Goal: Task Accomplishment & Management: Manage account settings

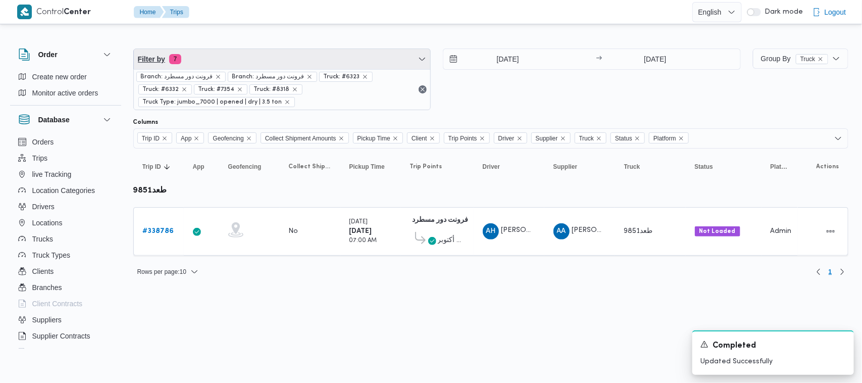
click at [279, 62] on span "Filter by 7" at bounding box center [282, 59] width 297 height 20
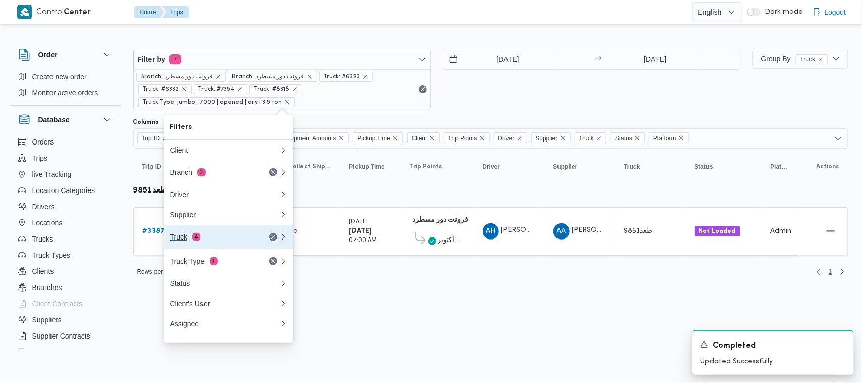
click at [216, 241] on div "Truck 4" at bounding box center [212, 237] width 85 height 8
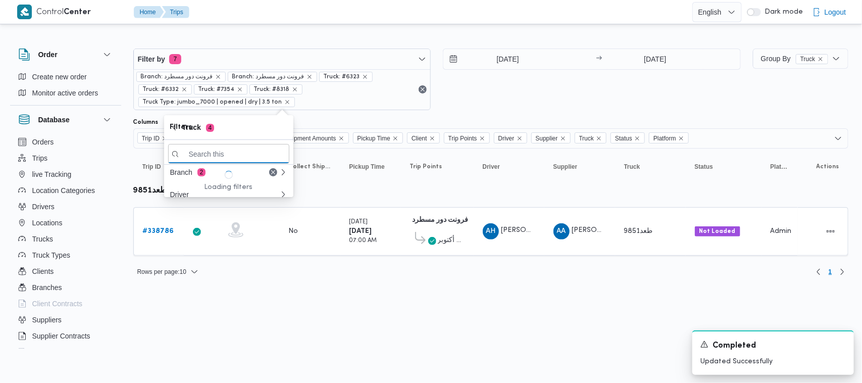
paste input "6941"
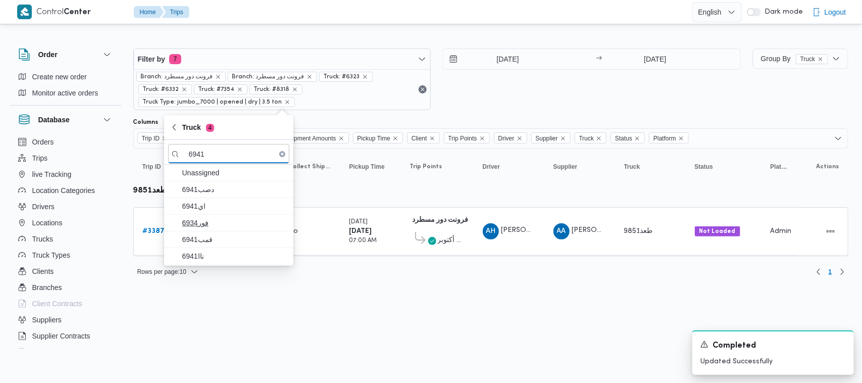
type input "6941"
click at [221, 221] on span "فور6934" at bounding box center [234, 223] width 105 height 12
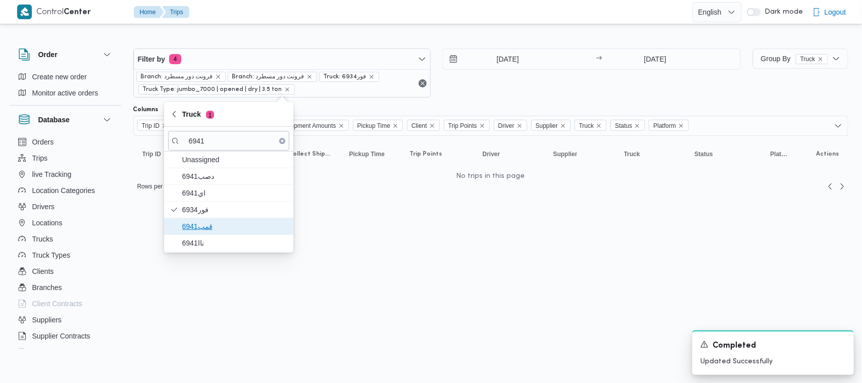
click at [209, 232] on span "قمب6941" at bounding box center [234, 226] width 105 height 12
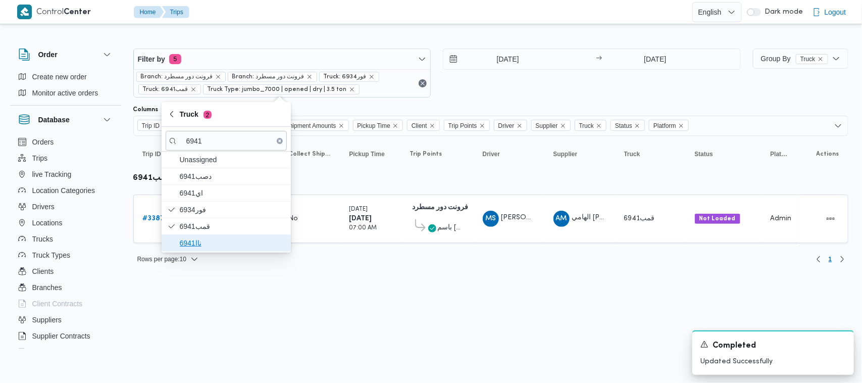
click at [200, 249] on span "ناا6941" at bounding box center [232, 243] width 105 height 12
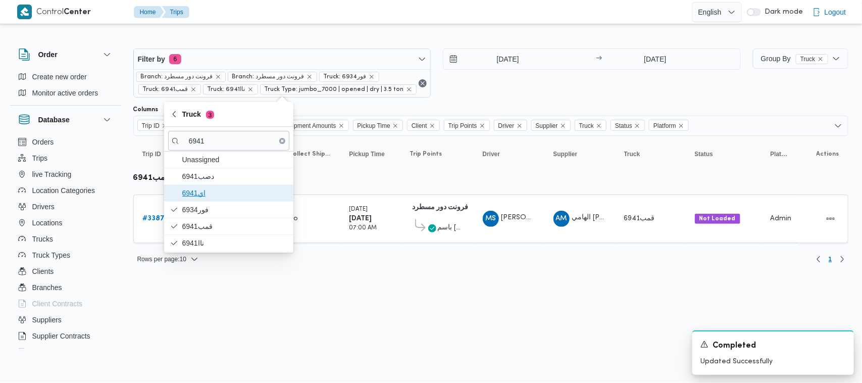
click at [211, 196] on span "اي6941" at bounding box center [234, 193] width 105 height 12
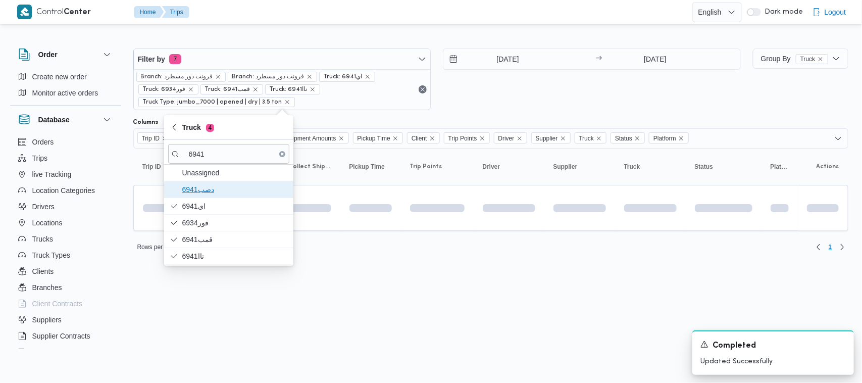
click at [210, 185] on span "دصب6941" at bounding box center [234, 189] width 105 height 12
drag, startPoint x: 212, startPoint y: 313, endPoint x: 182, endPoint y: 262, distance: 59.6
click at [212, 314] on html "Control Center Home Trips English عربي Dark mode Logout Order Create new order …" at bounding box center [431, 191] width 862 height 383
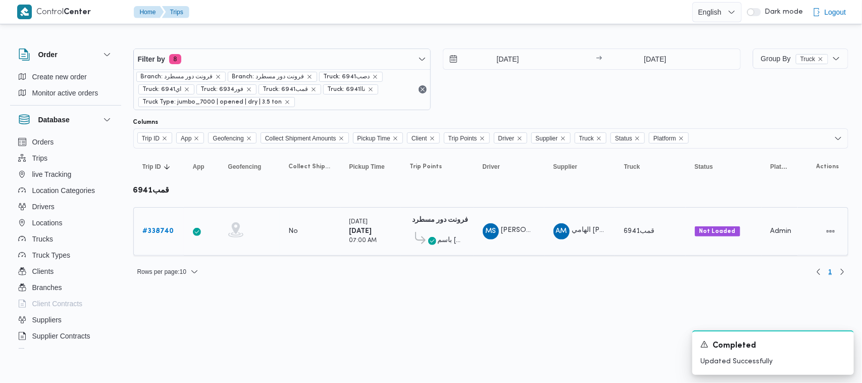
click at [174, 231] on div "# 338740" at bounding box center [159, 231] width 40 height 20
click at [169, 229] on b "# 338740" at bounding box center [158, 231] width 31 height 7
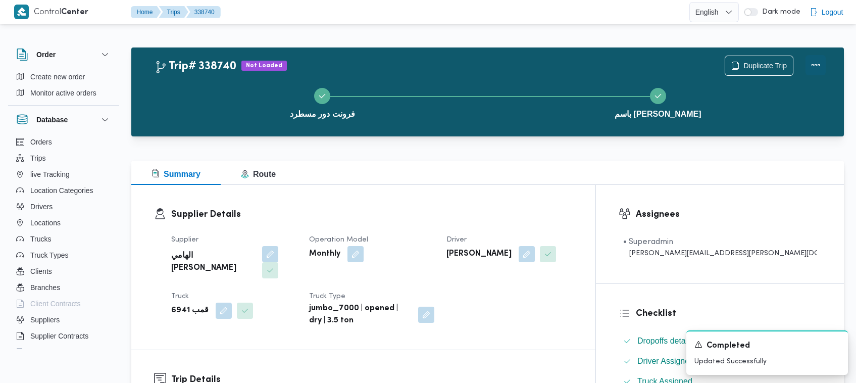
click at [480, 59] on button "Actions" at bounding box center [815, 65] width 20 height 20
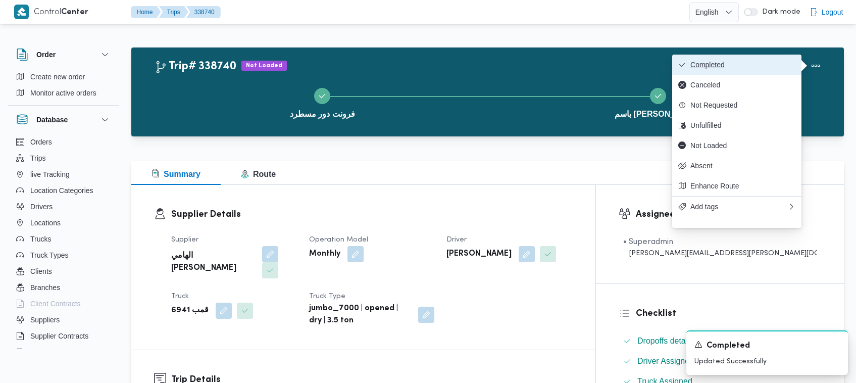
click at [480, 69] on button "Completed" at bounding box center [736, 65] width 129 height 20
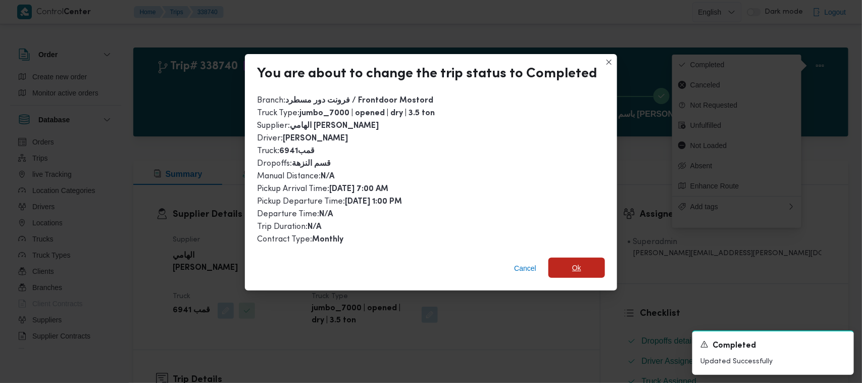
click at [480, 257] on span "Ok" at bounding box center [576, 267] width 57 height 20
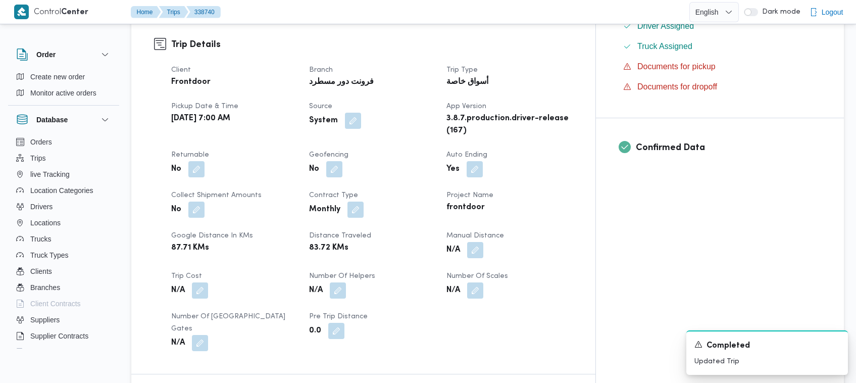
scroll to position [670, 0]
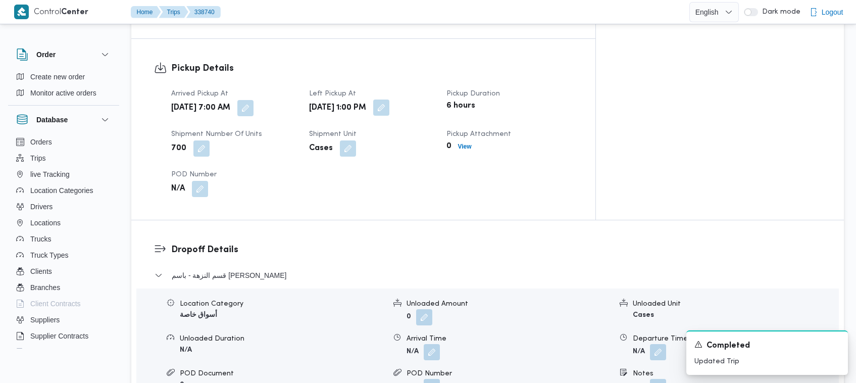
click at [389, 99] on button "button" at bounding box center [381, 107] width 16 height 16
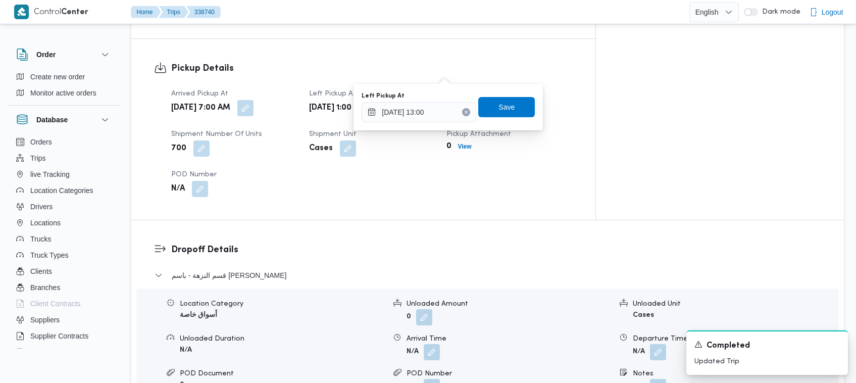
scroll to position [1005, 0]
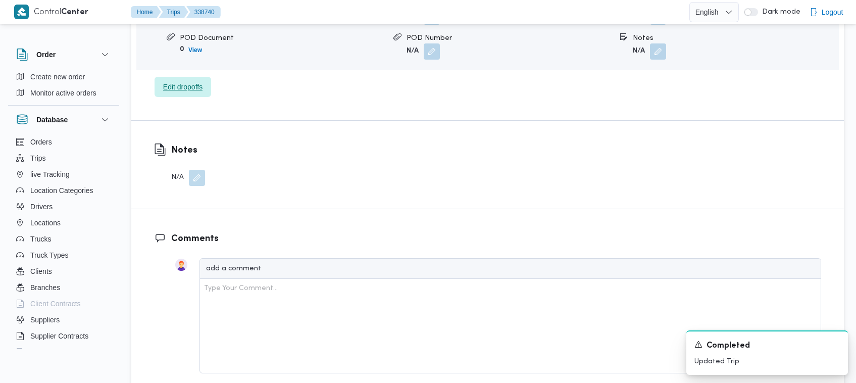
click at [169, 81] on span "Edit dropoffs" at bounding box center [182, 87] width 39 height 12
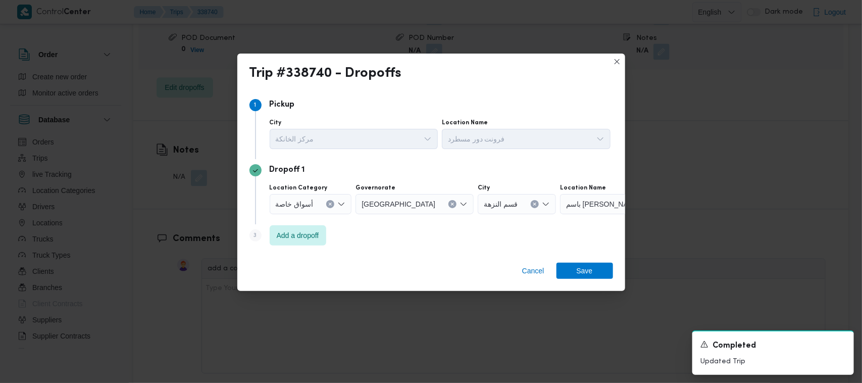
click at [303, 202] on span "أسواق خاصة" at bounding box center [295, 203] width 38 height 11
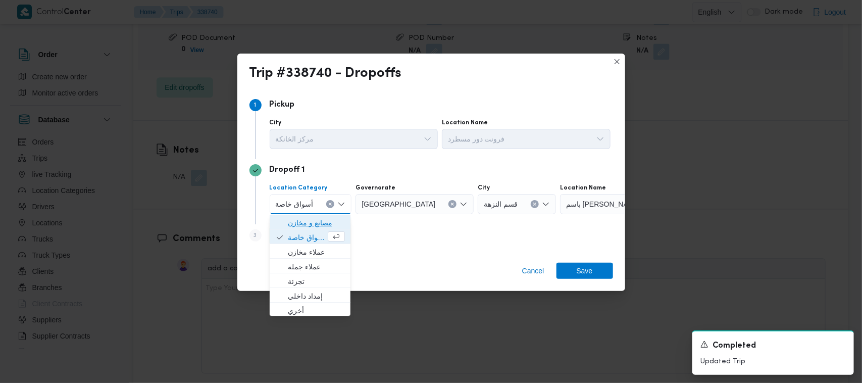
click at [318, 224] on span "مصانع و مخازن" at bounding box center [316, 223] width 57 height 12
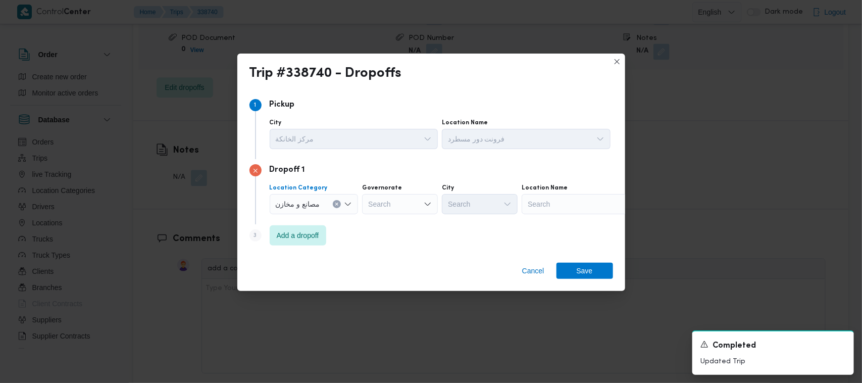
click at [480, 213] on div "Search" at bounding box center [584, 204] width 126 height 20
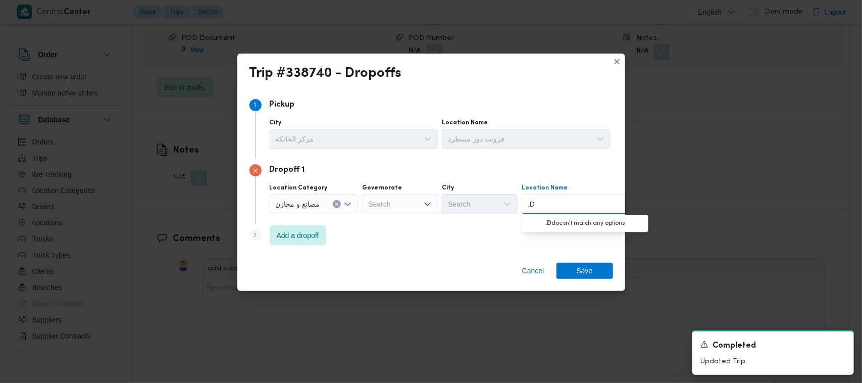
click at [480, 198] on div ".D .D" at bounding box center [584, 204] width 126 height 20
click at [480, 210] on div ".D .D Combo box. Selected. .D. Selected. Combo box input. Search. Type some tex…" at bounding box center [584, 204] width 126 height 20
drag, startPoint x: 338, startPoint y: 205, endPoint x: 390, endPoint y: 208, distance: 52.1
click at [339, 205] on icon "Clear input" at bounding box center [337, 204] width 4 height 4
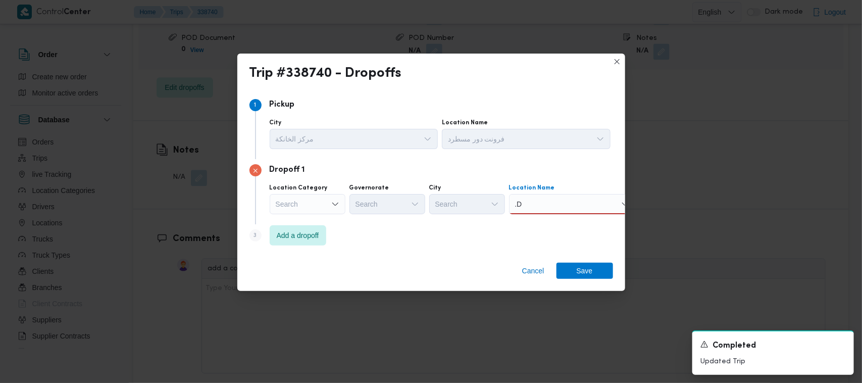
click at [480, 200] on div ".D .D" at bounding box center [572, 204] width 126 height 20
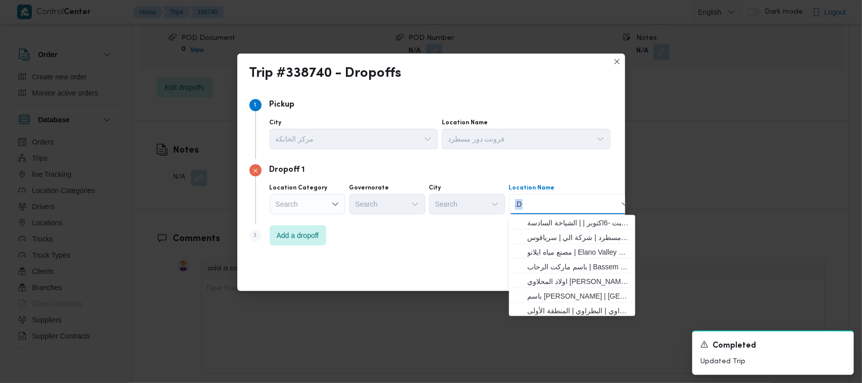
click at [480, 200] on div ".D .D" at bounding box center [572, 204] width 126 height 20
click at [480, 208] on div ".D .D" at bounding box center [572, 204] width 126 height 20
type input "زي كولا"
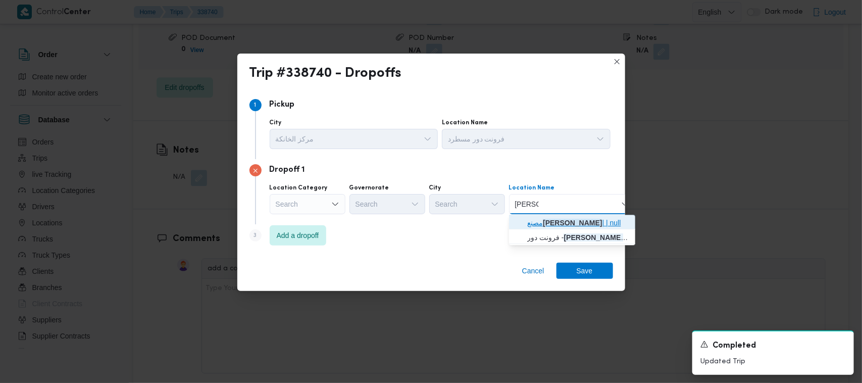
click at [480, 222] on span "مصنع زي كولا | | null" at bounding box center [578, 223] width 102 height 12
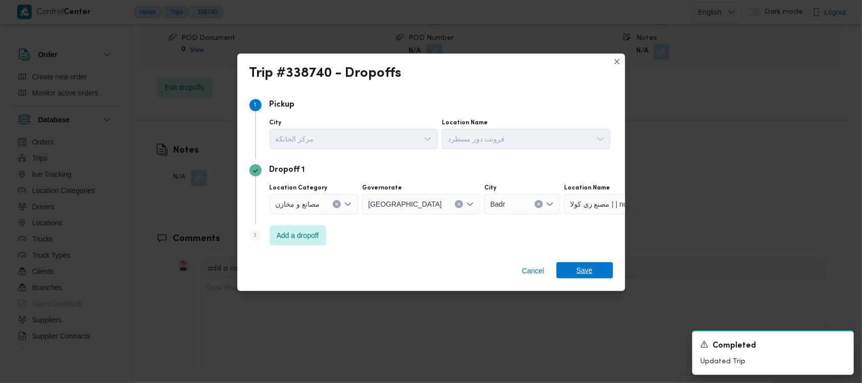
click at [480, 271] on span "Save" at bounding box center [584, 270] width 16 height 16
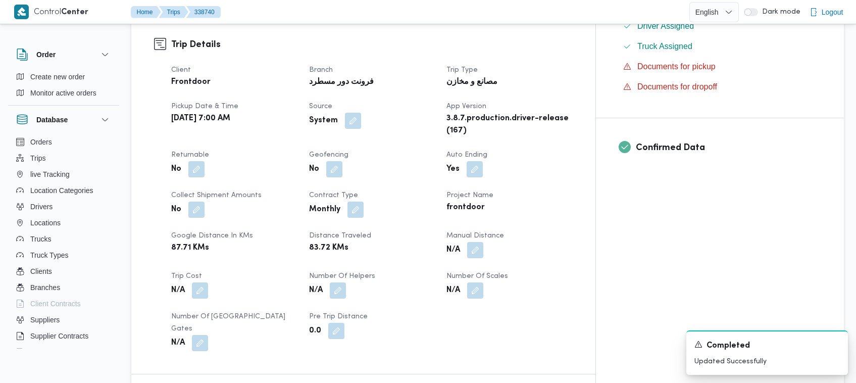
scroll to position [670, 0]
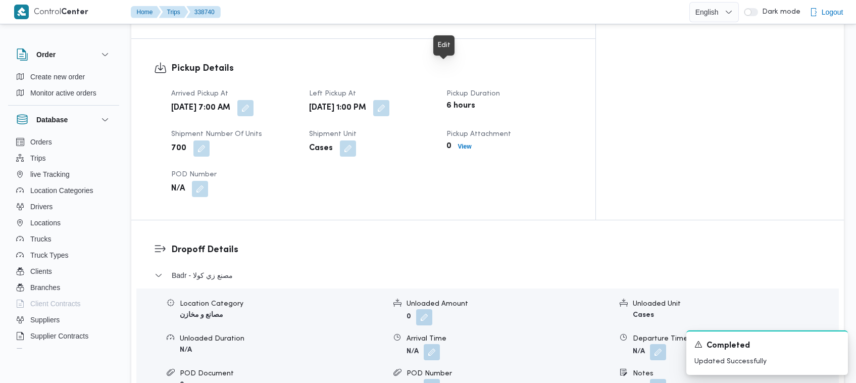
drag, startPoint x: 448, startPoint y: 73, endPoint x: 449, endPoint y: 80, distance: 6.6
click at [389, 100] on button "button" at bounding box center [381, 108] width 16 height 16
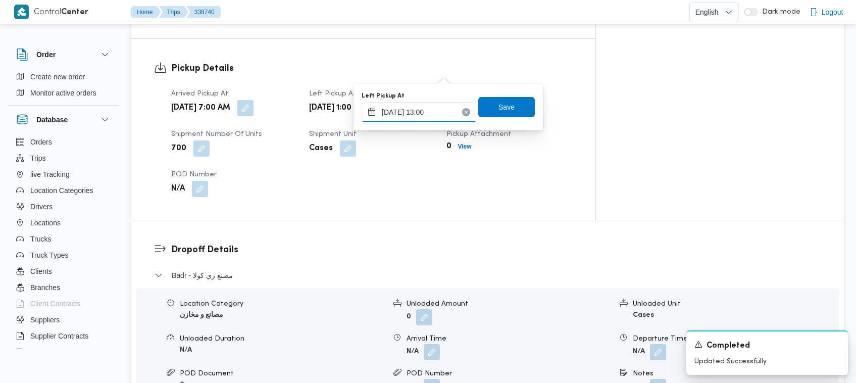
drag, startPoint x: 449, startPoint y: 80, endPoint x: 440, endPoint y: 115, distance: 36.5
click at [440, 115] on input "24/09/2025 13:00" at bounding box center [418, 112] width 115 height 20
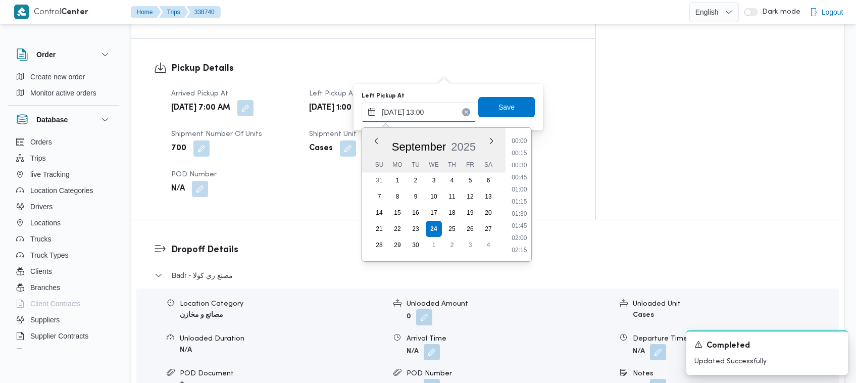
scroll to position [568, 0]
click at [480, 248] on li "14:00" at bounding box center [519, 251] width 23 height 10
type input "24/09/2025 14:00"
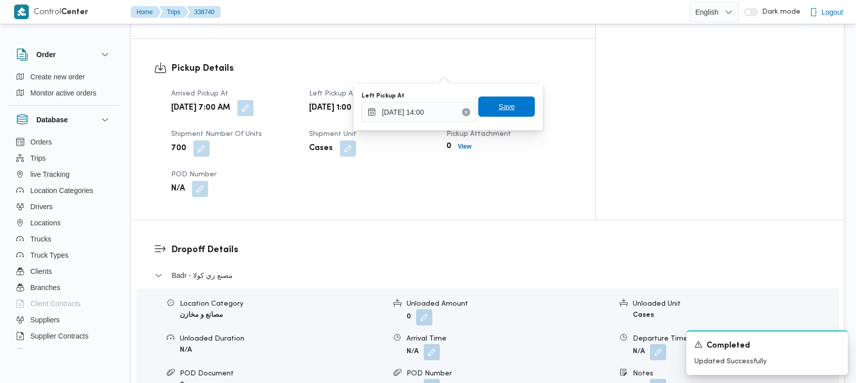
click at [480, 114] on span "Save" at bounding box center [506, 106] width 57 height 20
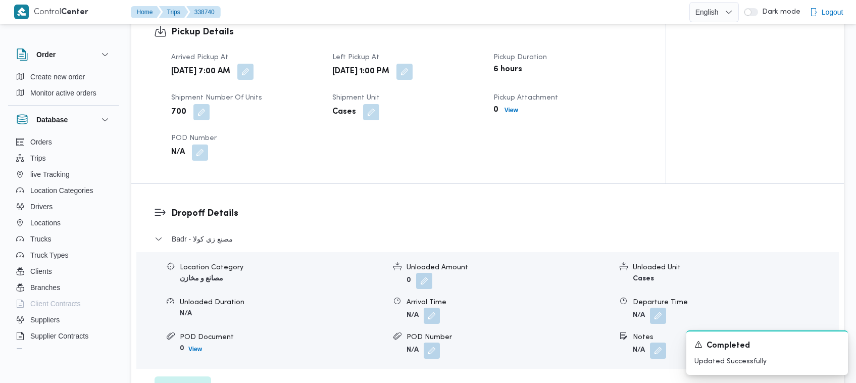
scroll to position [335, 0]
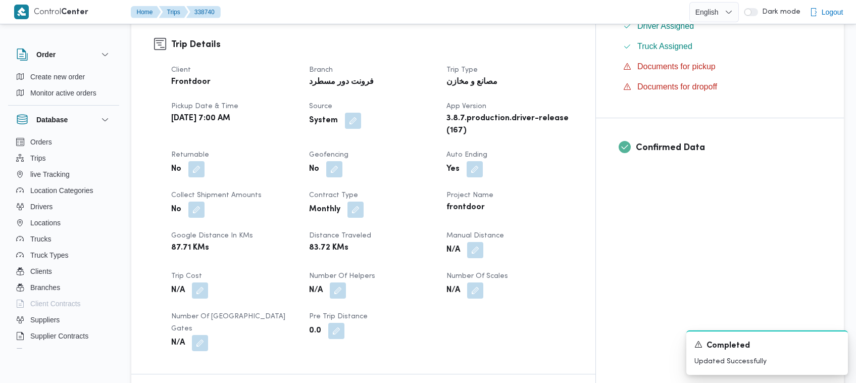
click at [206, 160] on div "No" at bounding box center [234, 169] width 128 height 18
click at [200, 161] on button "button" at bounding box center [196, 169] width 16 height 16
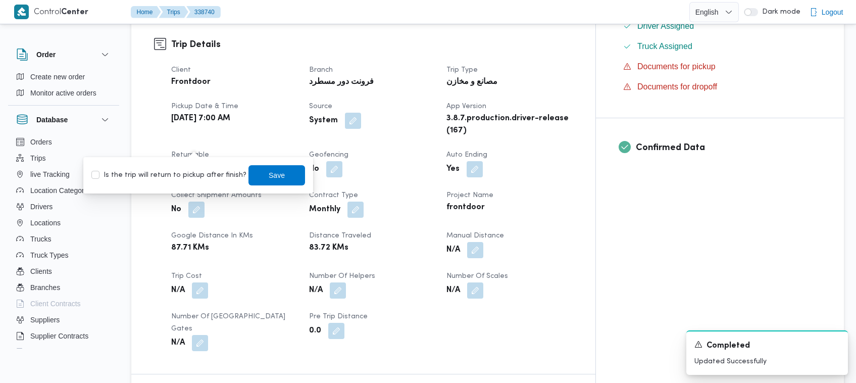
click at [199, 185] on div "Is the trip will return to pickup after finish? Save" at bounding box center [198, 175] width 216 height 22
click at [193, 178] on label "Is the trip will return to pickup after finish?" at bounding box center [168, 175] width 155 height 12
checkbox input "true"
click at [288, 180] on span "Save" at bounding box center [276, 175] width 57 height 20
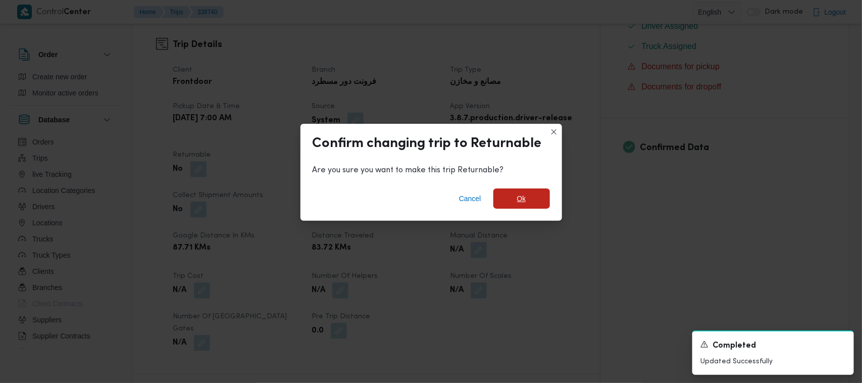
drag, startPoint x: 522, startPoint y: 207, endPoint x: 518, endPoint y: 202, distance: 6.4
click at [480, 205] on span "Ok" at bounding box center [521, 198] width 57 height 20
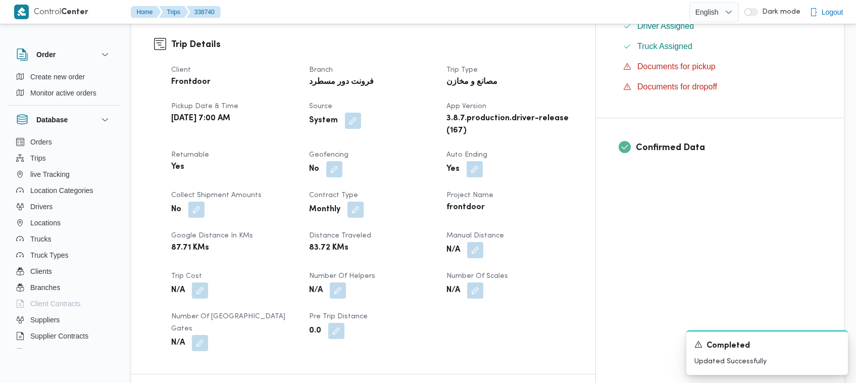
scroll to position [670, 0]
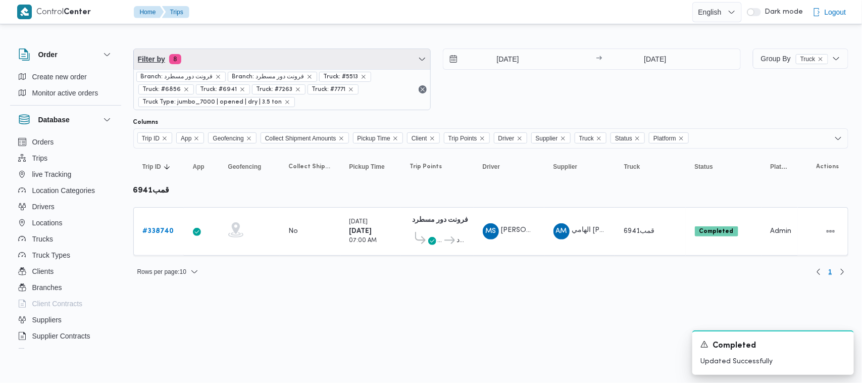
click at [241, 54] on span "Filter by 8" at bounding box center [282, 59] width 297 height 20
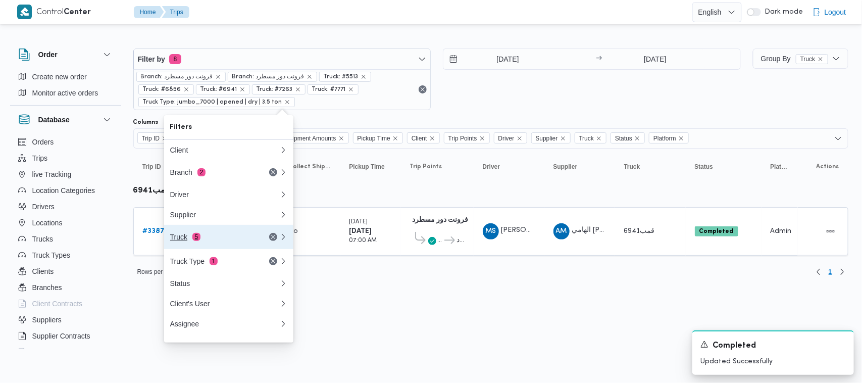
click at [215, 241] on div "Truck 5" at bounding box center [212, 237] width 85 height 8
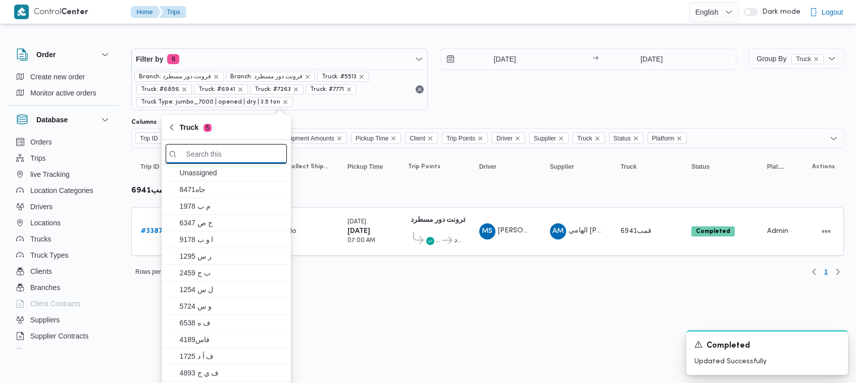
paste input "7952"
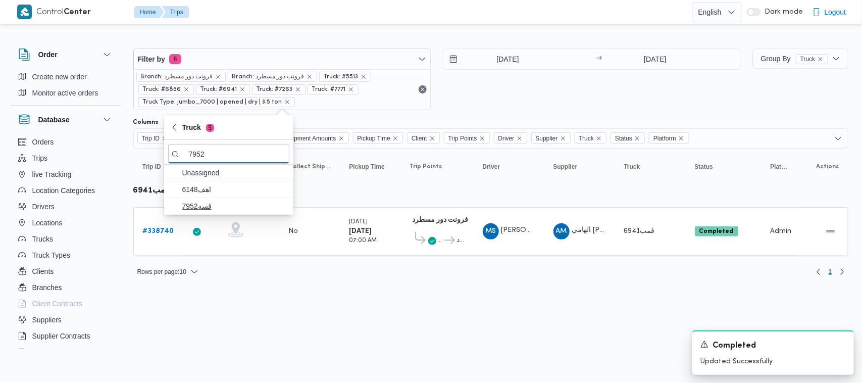
type input "7952"
click at [208, 210] on span "قسه7952" at bounding box center [234, 206] width 105 height 12
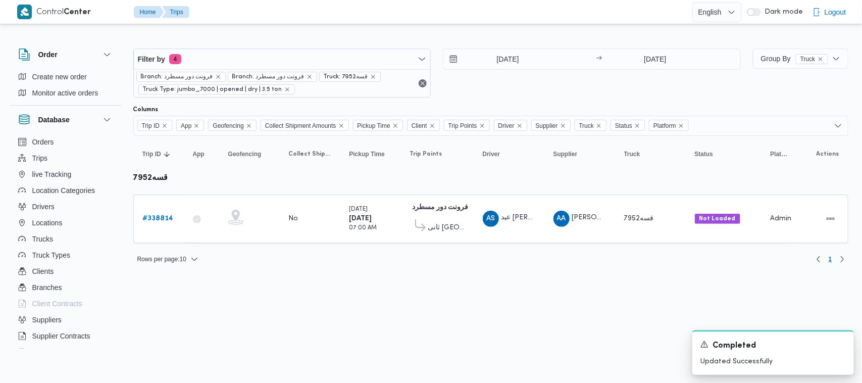
click at [241, 336] on html "Control Center Home Trips English عربي Dark mode Logout Order Create new order …" at bounding box center [431, 191] width 862 height 383
click at [159, 216] on b "# 338814" at bounding box center [158, 218] width 31 height 7
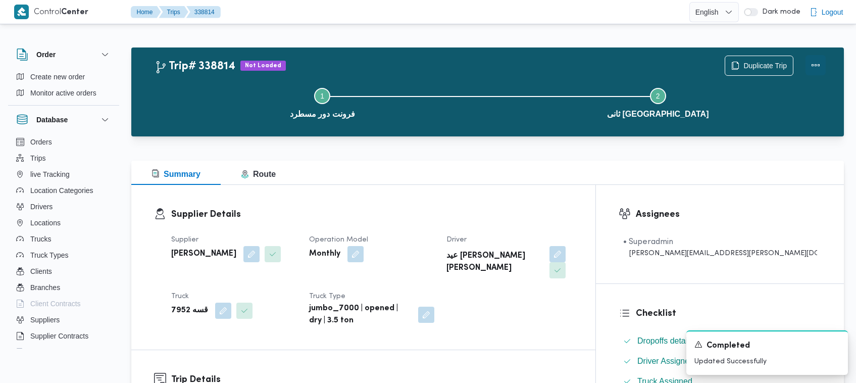
click at [480, 63] on button "Actions" at bounding box center [815, 65] width 20 height 20
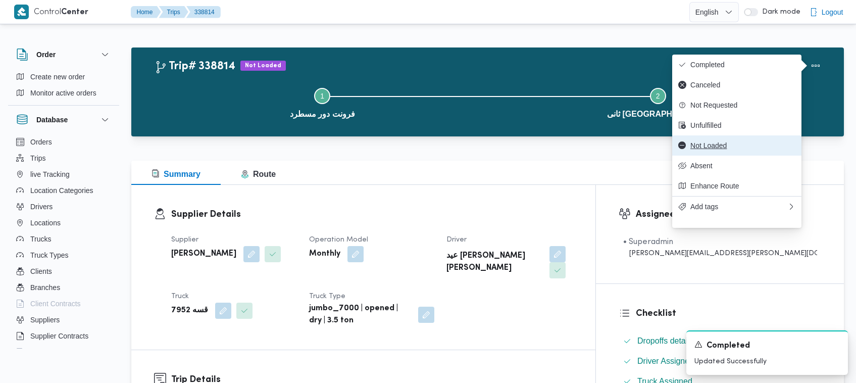
click at [480, 147] on span "Not Loaded" at bounding box center [742, 145] width 105 height 8
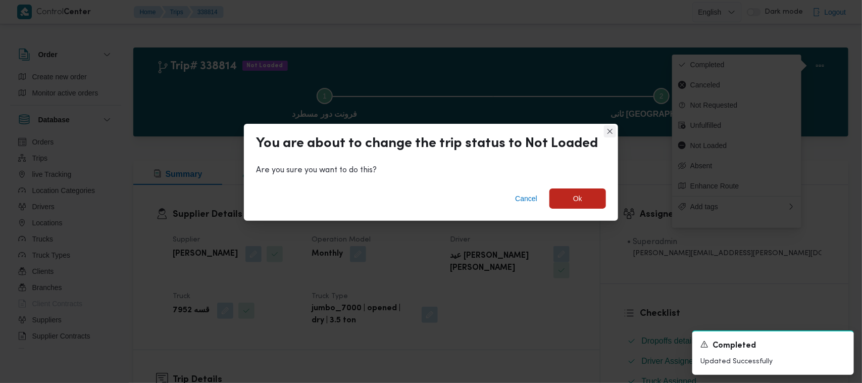
click at [480, 135] on button "Closes this modal window" at bounding box center [610, 131] width 12 height 12
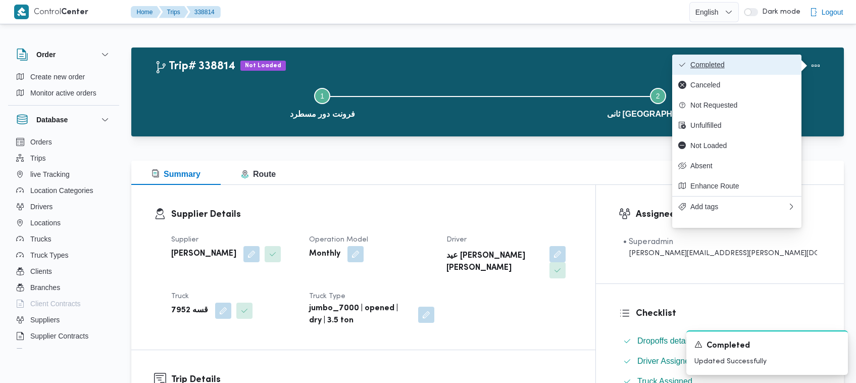
click at [480, 69] on span "Completed" at bounding box center [742, 65] width 105 height 8
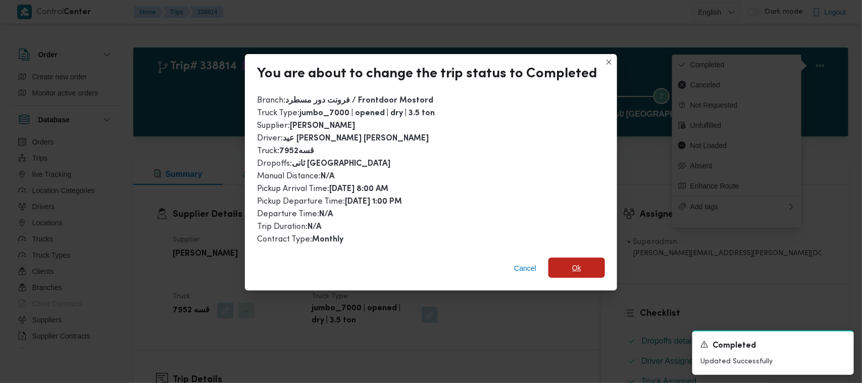
click at [480, 260] on span "Ok" at bounding box center [576, 267] width 57 height 20
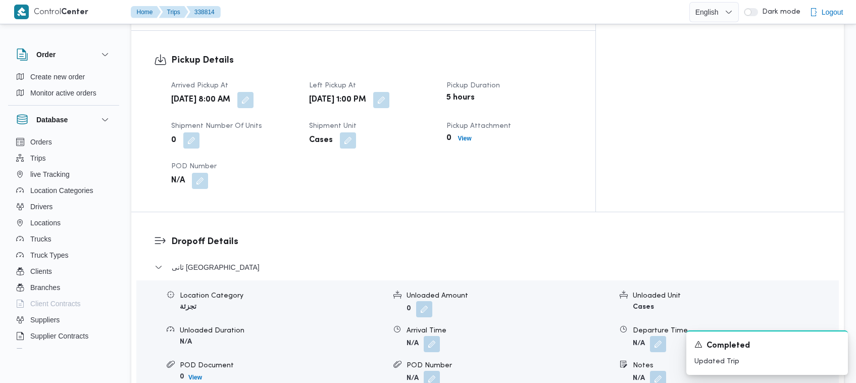
scroll to position [335, 0]
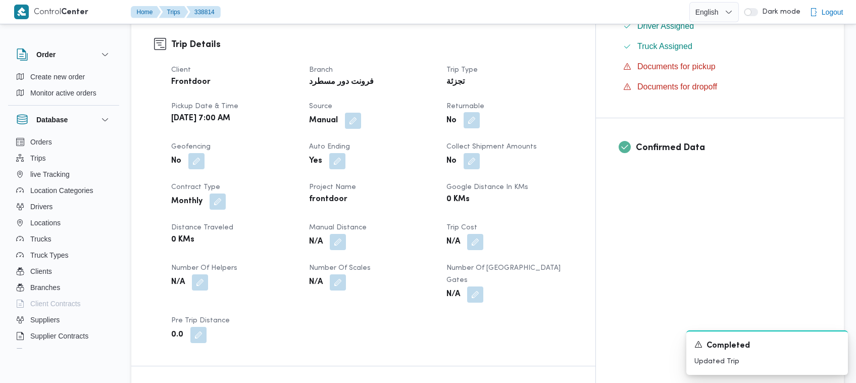
click at [479, 112] on button "button" at bounding box center [471, 120] width 16 height 16
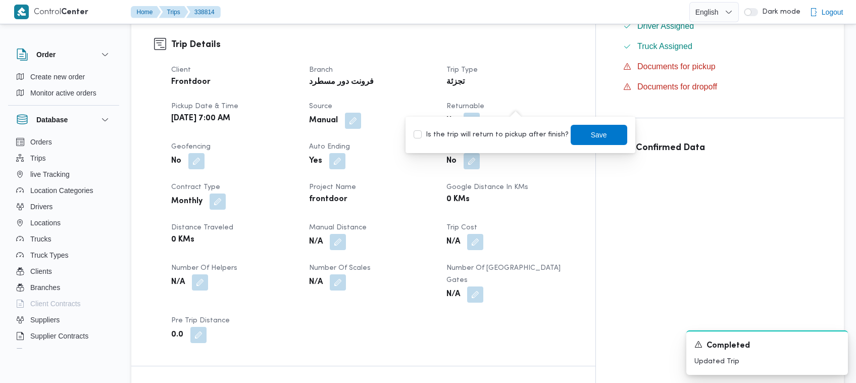
click at [480, 130] on label "Is the trip will return to pickup after finish?" at bounding box center [490, 135] width 155 height 12
checkbox input "true"
click at [480, 139] on span "Save" at bounding box center [598, 134] width 57 height 20
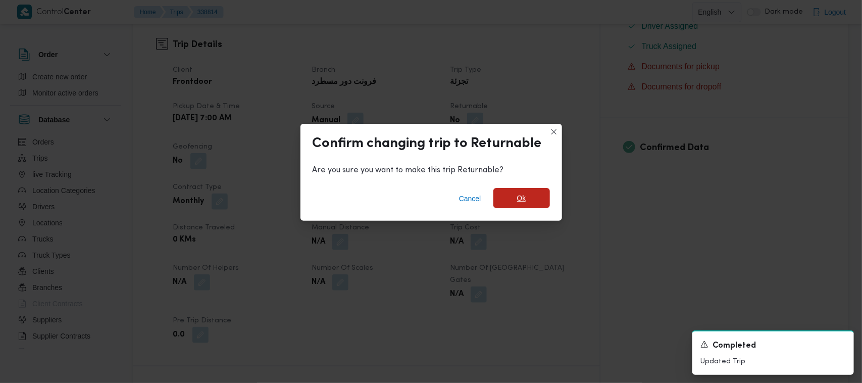
click at [480, 193] on span "Ok" at bounding box center [521, 198] width 57 height 20
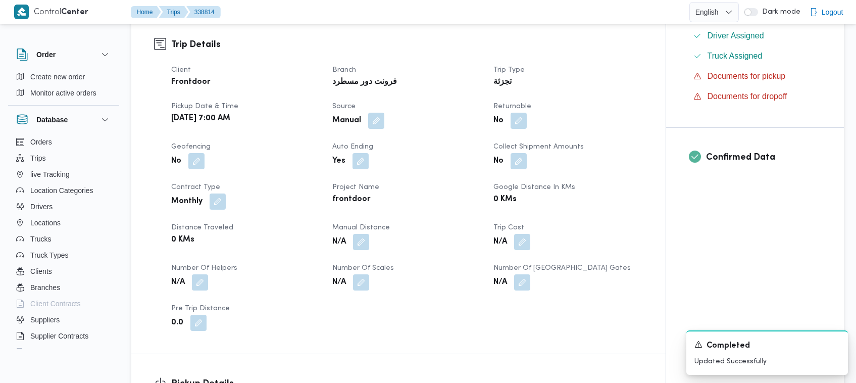
scroll to position [670, 0]
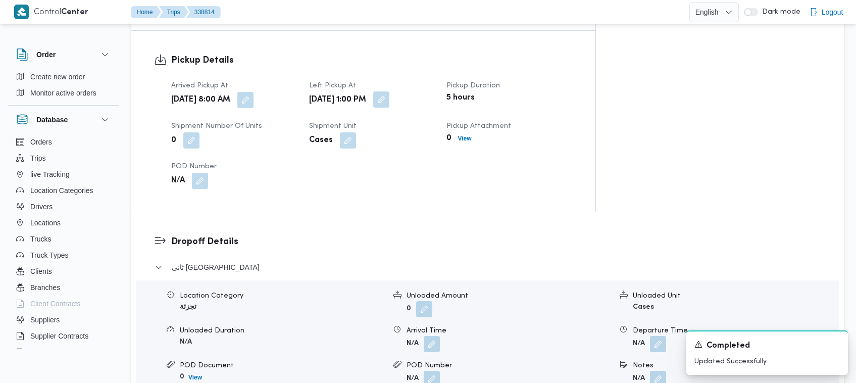
click at [389, 91] on button "button" at bounding box center [381, 99] width 16 height 16
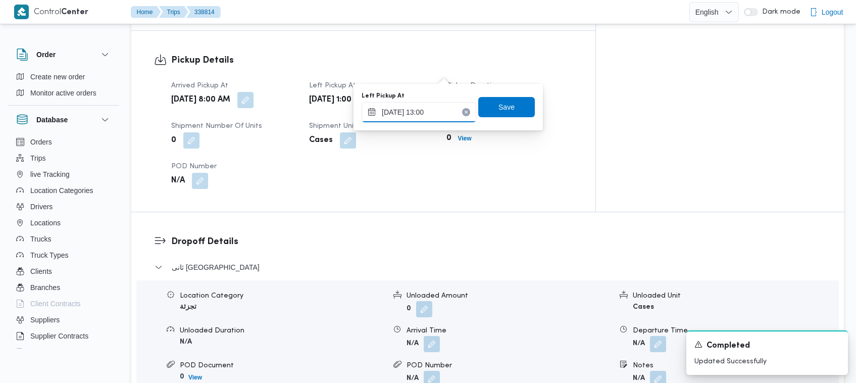
click at [450, 110] on input "24/09/2025 13:00" at bounding box center [418, 112] width 115 height 20
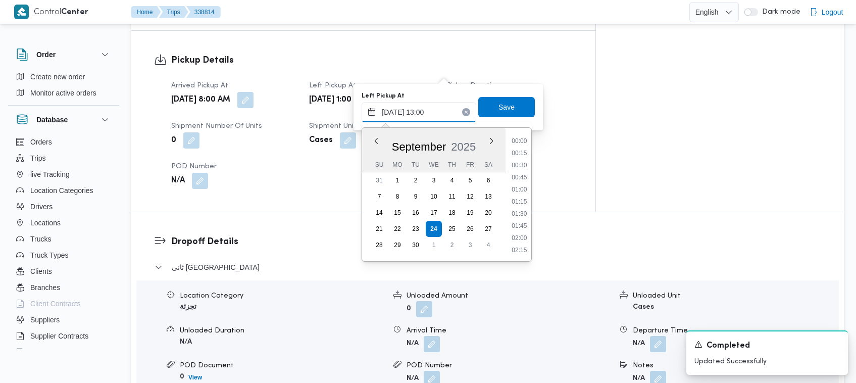
scroll to position [568, 0]
click at [480, 246] on li "14:00" at bounding box center [519, 251] width 23 height 10
type input "24/09/2025 14:00"
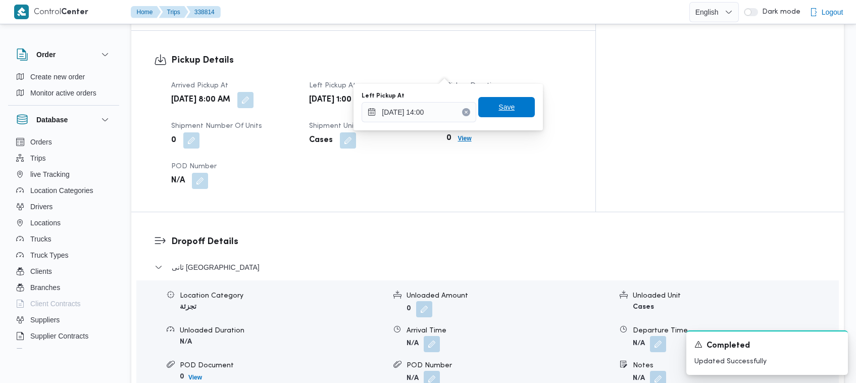
click at [480, 110] on span "Save" at bounding box center [506, 107] width 57 height 20
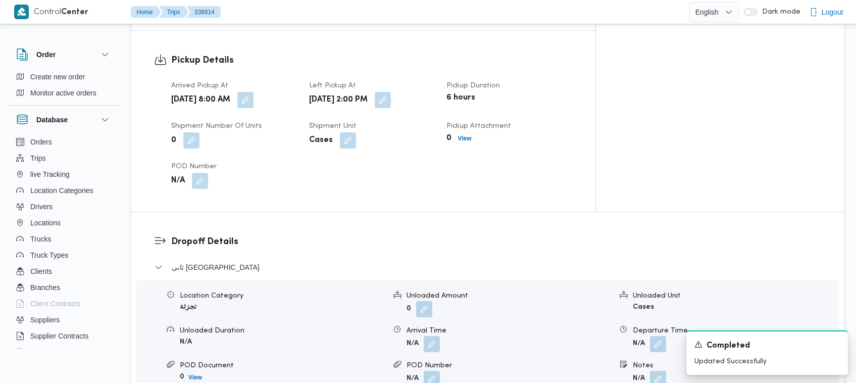
scroll to position [1005, 0]
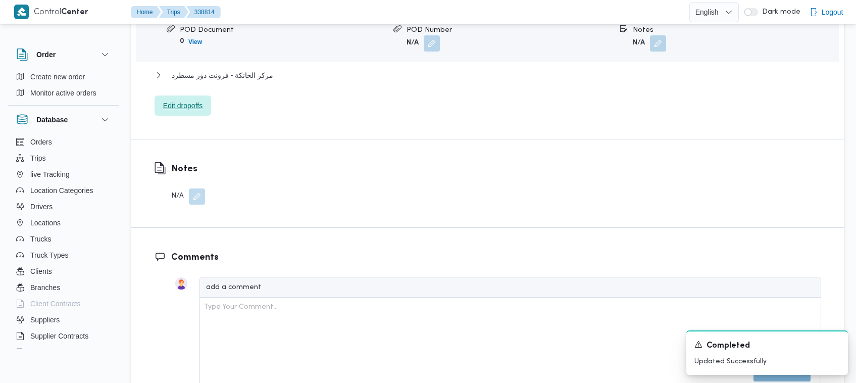
click at [172, 95] on span "Edit dropoffs" at bounding box center [182, 105] width 57 height 20
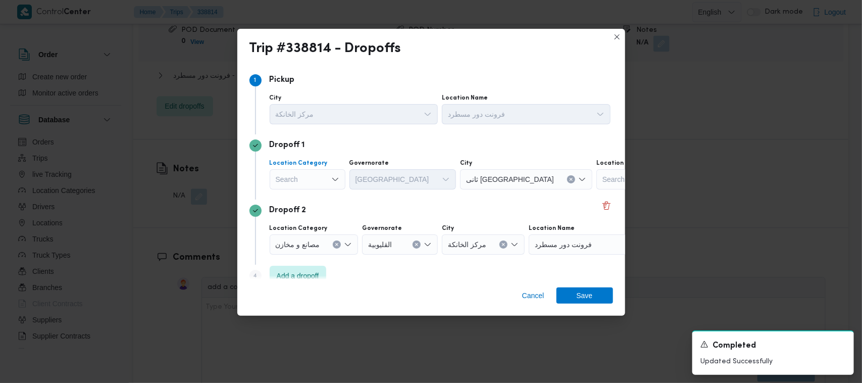
click at [323, 173] on div "Search" at bounding box center [308, 179] width 76 height 20
click at [318, 211] on span "أسواق خاصة" at bounding box center [313, 212] width 51 height 12
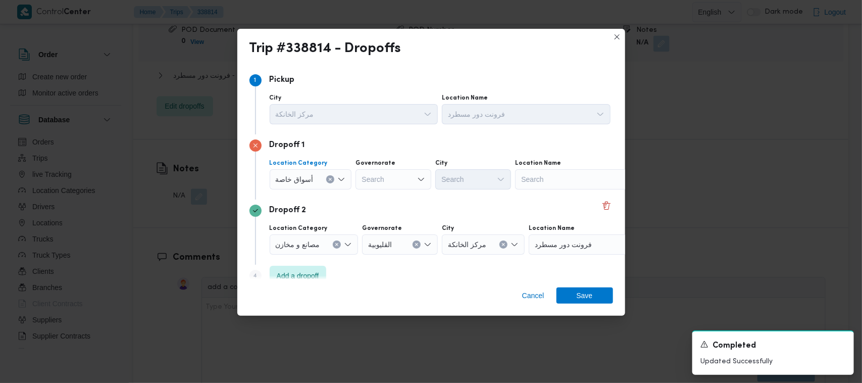
click at [331, 180] on icon "Clear input" at bounding box center [330, 179] width 3 height 3
click at [480, 182] on div "Search" at bounding box center [572, 179] width 126 height 20
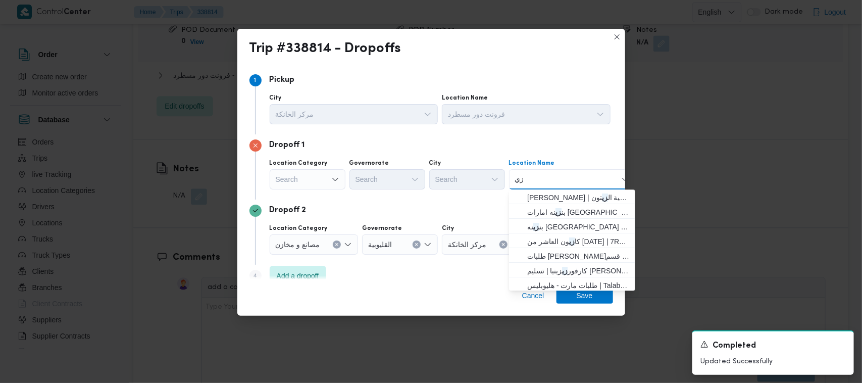
type input "زي كولا"
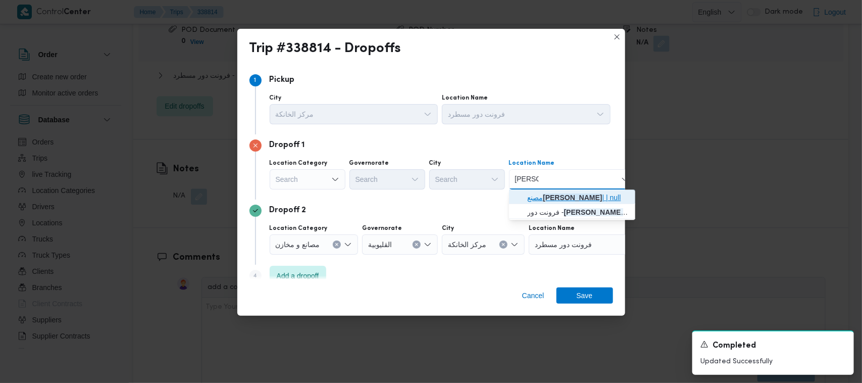
click at [480, 198] on span "مصنع زي كولا | | null" at bounding box center [578, 197] width 102 height 12
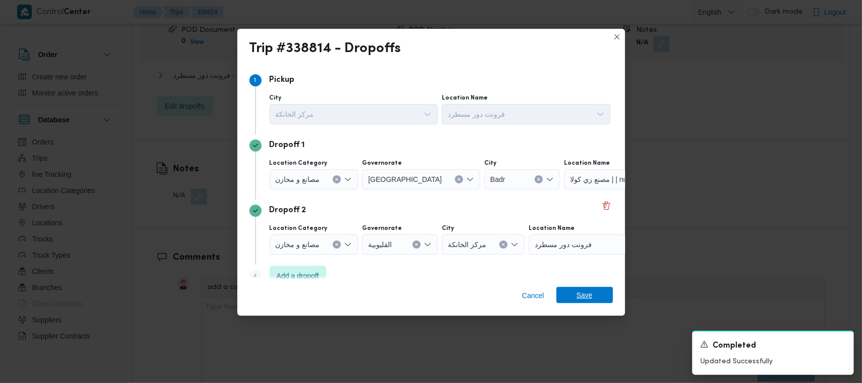
click at [480, 299] on span "Save" at bounding box center [584, 295] width 16 height 16
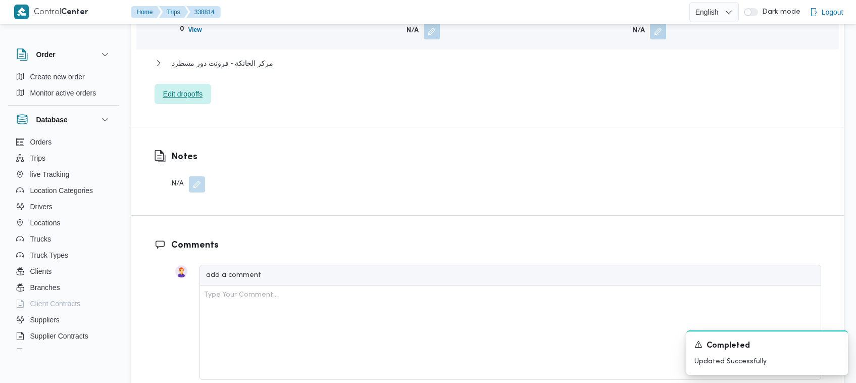
scroll to position [670, 0]
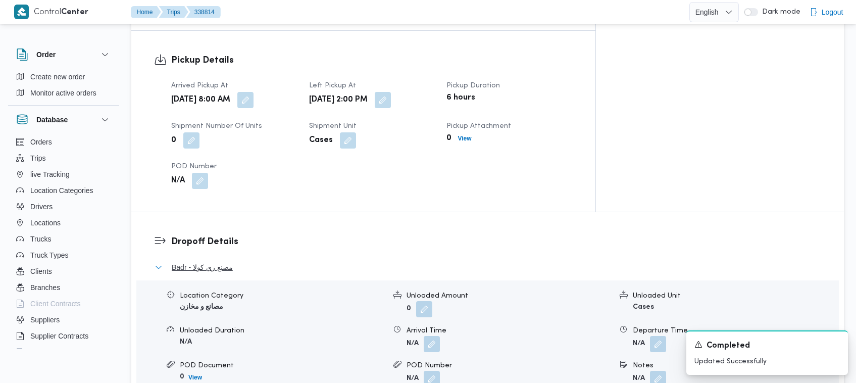
click at [200, 261] on span "Badr - مصنع زي كولا" at bounding box center [202, 267] width 61 height 12
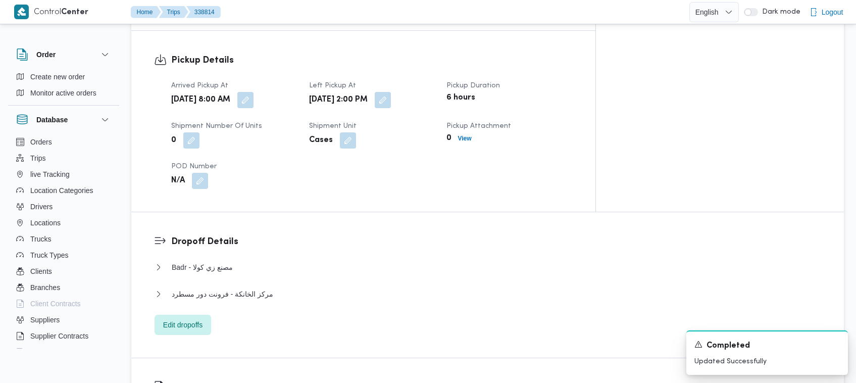
click at [480, 81] on div "Trip# 338814 Completed Duplicate Trip Step 1 is incomplete 1 فرونت دور مسطرد St…" at bounding box center [422, 255] width 856 height 1799
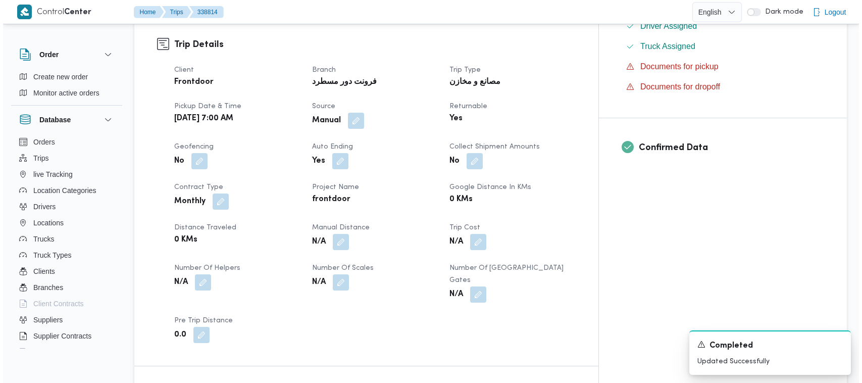
scroll to position [0, 0]
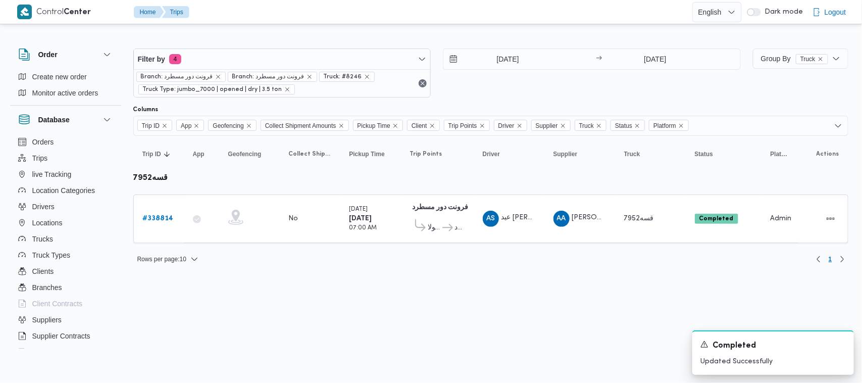
click at [305, 330] on html "Control Center Home Trips English عربي Dark mode Logout Order Create new order …" at bounding box center [431, 191] width 862 height 383
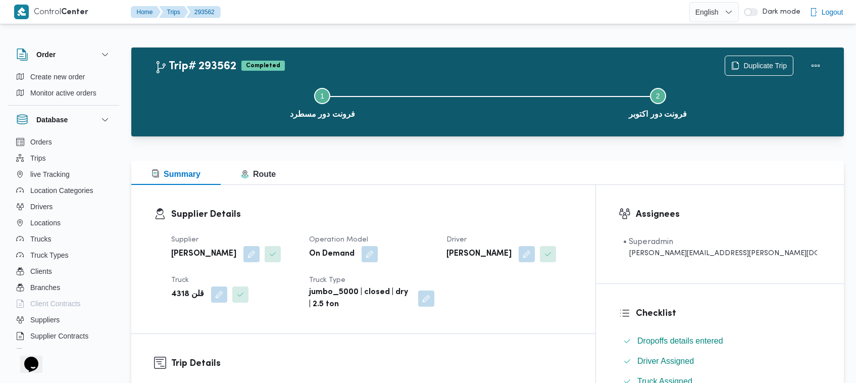
click at [479, 210] on h3 "Supplier Details" at bounding box center [371, 214] width 401 height 14
